Goal: Find specific page/section: Find specific page/section

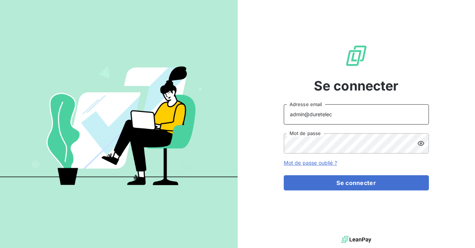
click at [344, 113] on input "admin@duretelec" at bounding box center [355, 114] width 145 height 20
type input "admin@ecores"
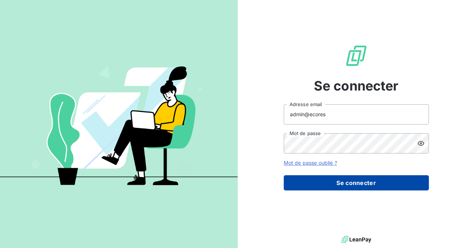
click at [344, 179] on button "Se connecter" at bounding box center [355, 182] width 145 height 15
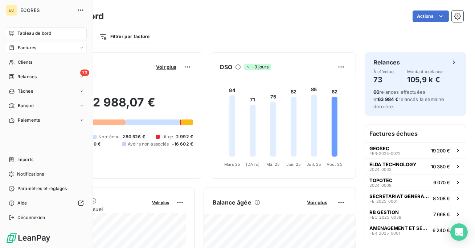
click at [32, 50] on span "Factures" at bounding box center [27, 48] width 18 height 7
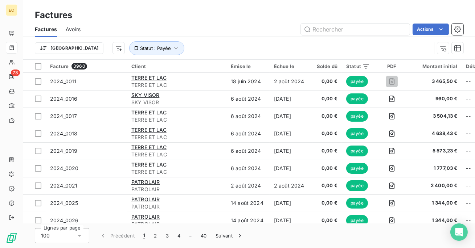
click at [75, 29] on span "Avoirs" at bounding box center [73, 29] width 15 height 7
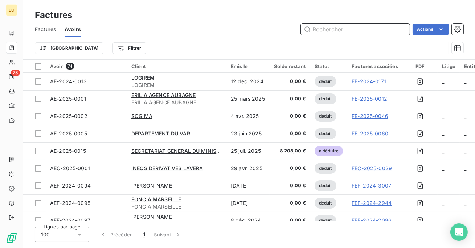
paste input "AEP00000020"
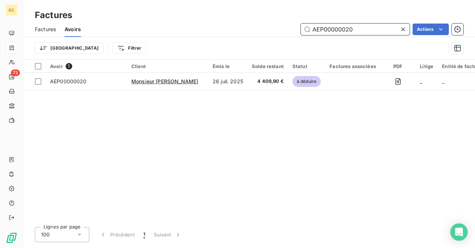
type input "AEP00000020"
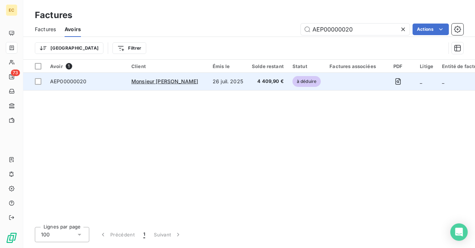
click at [328, 88] on td at bounding box center [352, 81] width 55 height 17
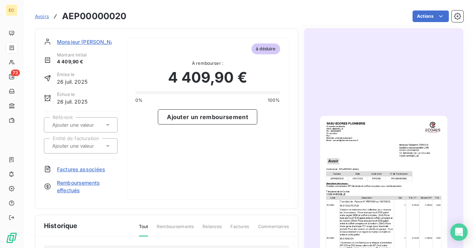
click at [88, 171] on span "Factures associées" at bounding box center [81, 170] width 48 height 8
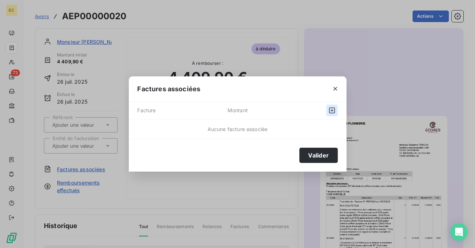
click at [328, 106] on button "button" at bounding box center [332, 111] width 12 height 12
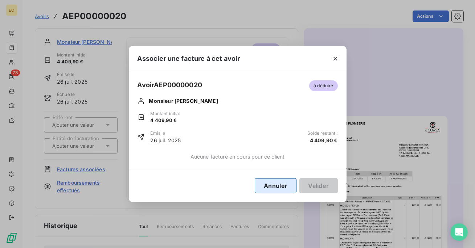
click at [275, 187] on button "Annuler" at bounding box center [275, 185] width 42 height 15
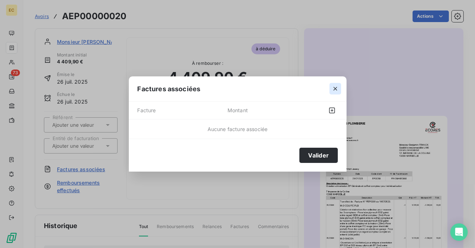
click at [332, 94] on button "button" at bounding box center [335, 89] width 12 height 12
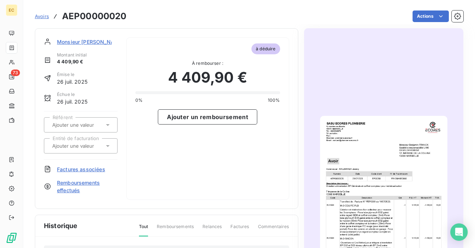
click at [85, 48] on div "Monsieur Benjamin FRANCK Montant initial 4 409,90 € Émise le 26 juil. 2025 Échu…" at bounding box center [81, 118] width 74 height 163
click at [86, 44] on span "Monsieur Benjamin FRANCK" at bounding box center [90, 42] width 67 height 8
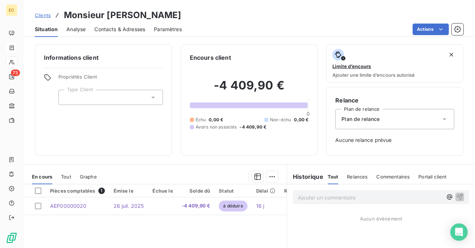
drag, startPoint x: 188, startPoint y: 16, endPoint x: 66, endPoint y: 18, distance: 122.2
click at [66, 18] on div "Clients Monsieur Benjamin FRANCK" at bounding box center [248, 15] width 451 height 13
copy h3 "Monsieur Benjamin FRANCK"
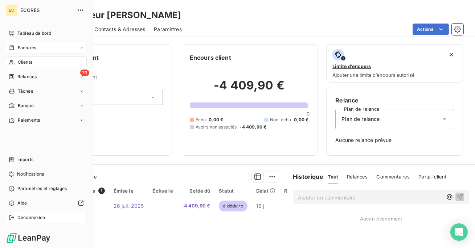
click at [22, 216] on span "Déconnexion" at bounding box center [31, 218] width 28 height 7
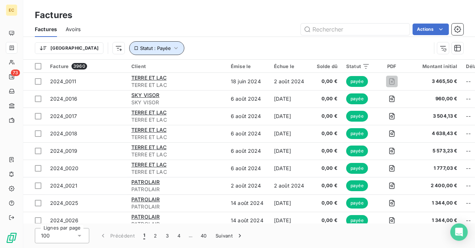
click at [133, 49] on button "Statut : Payée" at bounding box center [156, 48] width 55 height 14
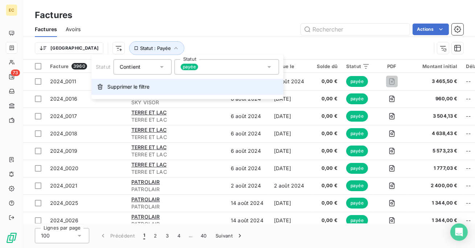
click at [128, 81] on button "Supprimer le filtre" at bounding box center [187, 87] width 192 height 16
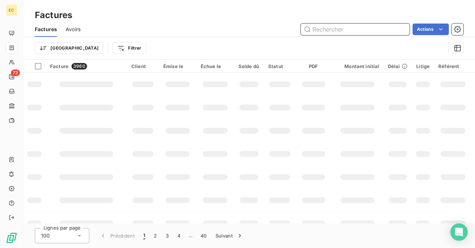
click at [334, 28] on input "text" at bounding box center [355, 30] width 109 height 12
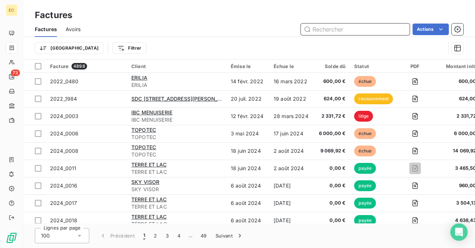
paste input "FEP0300"
type input "FEP0300"
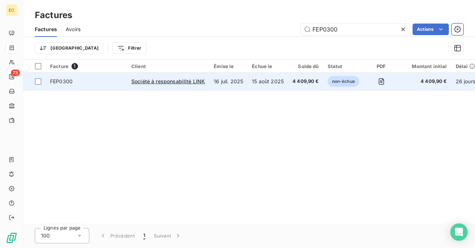
click at [257, 85] on td "15 août 2025" at bounding box center [267, 81] width 41 height 17
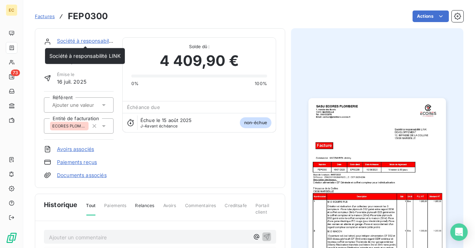
click at [84, 43] on link "Société à responsabilité LINK" at bounding box center [92, 41] width 71 height 6
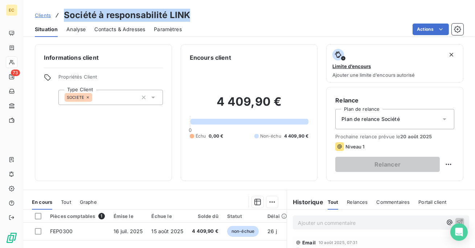
drag, startPoint x: 193, startPoint y: 17, endPoint x: 66, endPoint y: 17, distance: 126.9
click at [66, 17] on div "Clients Société à responsabilité LINK" at bounding box center [248, 15] width 451 height 13
copy h3 "Société à responsabilité LINK"
